Goal: Use online tool/utility: Use online tool/utility

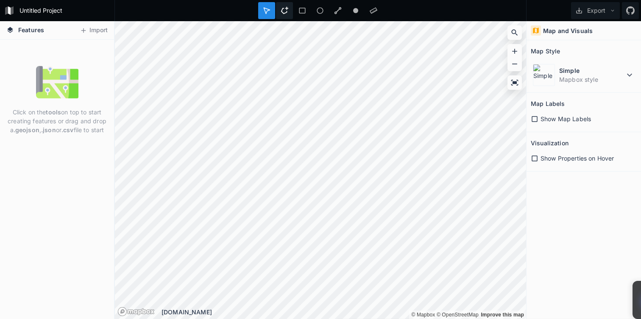
click at [283, 9] on icon at bounding box center [285, 11] width 8 height 8
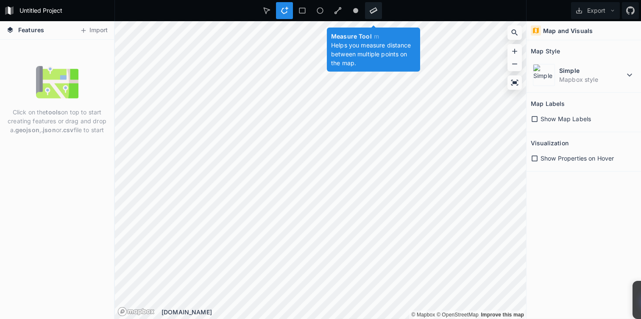
click at [371, 12] on icon at bounding box center [374, 11] width 8 height 6
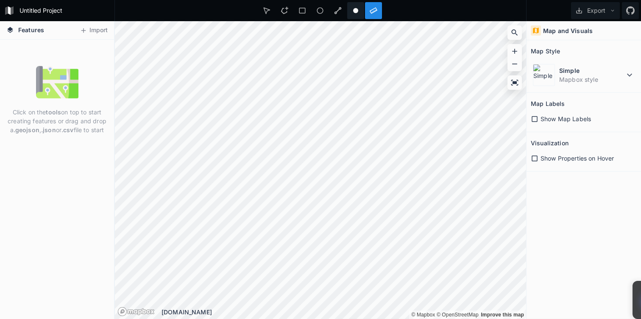
click at [355, 15] on div at bounding box center [355, 10] width 17 height 17
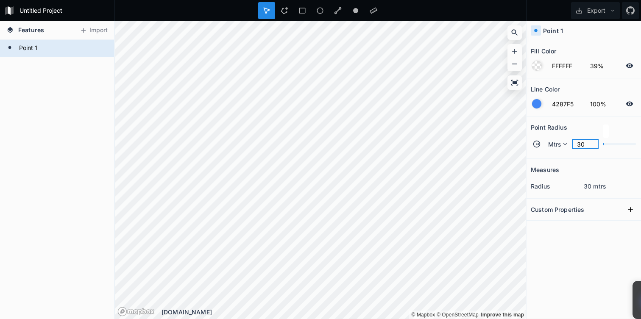
click at [585, 144] on input "30" at bounding box center [585, 144] width 27 height 10
click at [598, 186] on dd "30 mtrs" at bounding box center [610, 186] width 53 height 9
click at [591, 186] on dd "30 mtrs" at bounding box center [610, 186] width 53 height 9
click at [596, 213] on div "Custom Properties" at bounding box center [584, 209] width 106 height 13
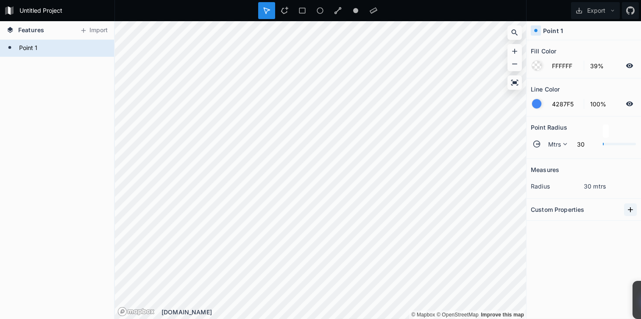
click at [633, 211] on icon at bounding box center [630, 210] width 8 height 8
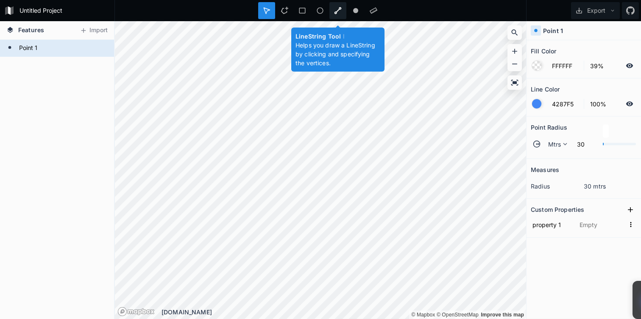
click at [340, 10] on icon at bounding box center [338, 11] width 8 height 8
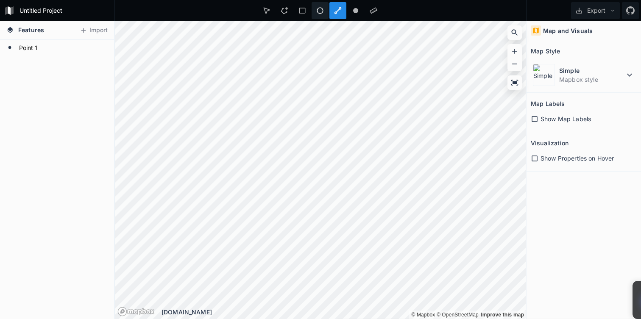
click at [323, 13] on icon at bounding box center [320, 11] width 8 height 8
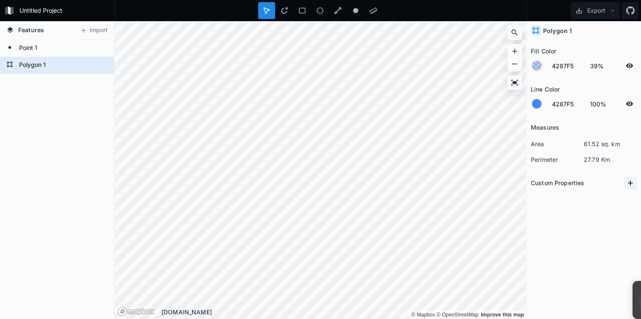
click at [628, 181] on icon at bounding box center [630, 183] width 8 height 8
click at [599, 200] on input "text" at bounding box center [601, 198] width 47 height 13
type input "m m"
click at [301, 2] on div at bounding box center [302, 10] width 17 height 17
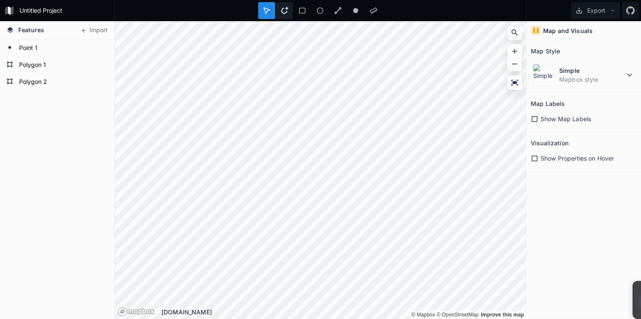
click at [287, 17] on div at bounding box center [284, 10] width 17 height 17
click at [267, 5] on div at bounding box center [266, 10] width 17 height 17
click at [593, 10] on button "Export" at bounding box center [595, 10] width 49 height 17
click at [584, 31] on div "Export Image" at bounding box center [593, 30] width 85 height 17
